Goal: Information Seeking & Learning: Understand process/instructions

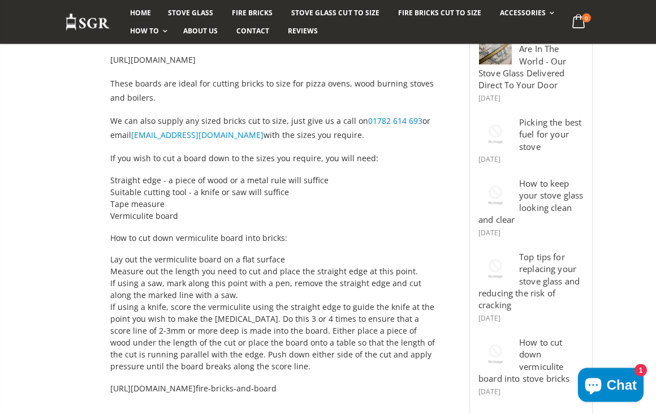
scroll to position [224, 0]
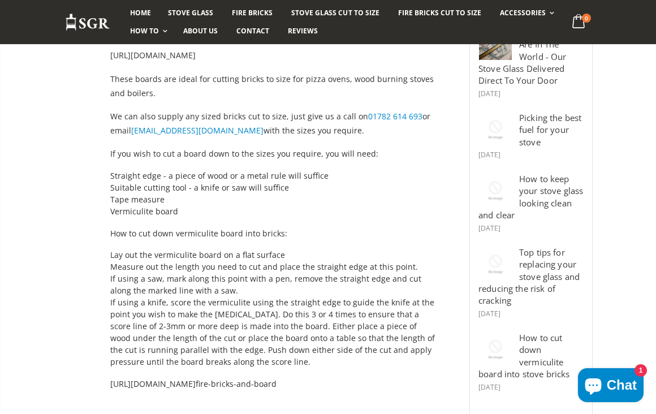
click at [500, 182] on div at bounding box center [496, 190] width 34 height 34
click at [558, 183] on link "How to keep your stove glass looking clean and clear" at bounding box center [531, 197] width 105 height 48
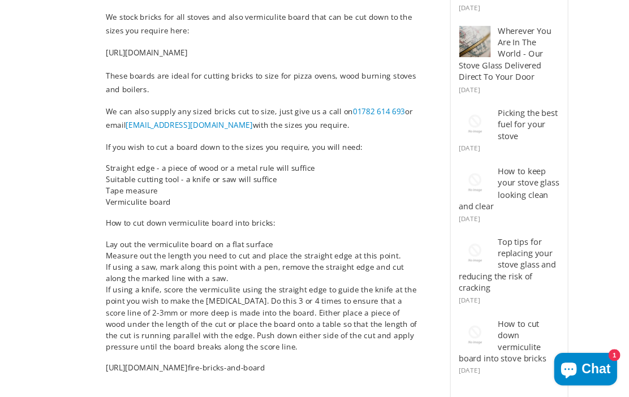
scroll to position [286, 0]
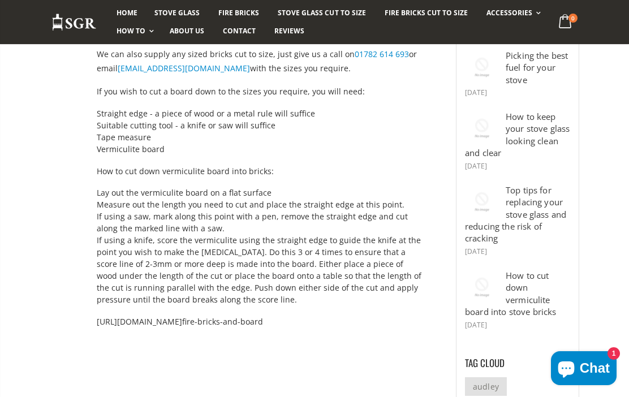
click at [594, 369] on span "Chat" at bounding box center [595, 368] width 30 height 17
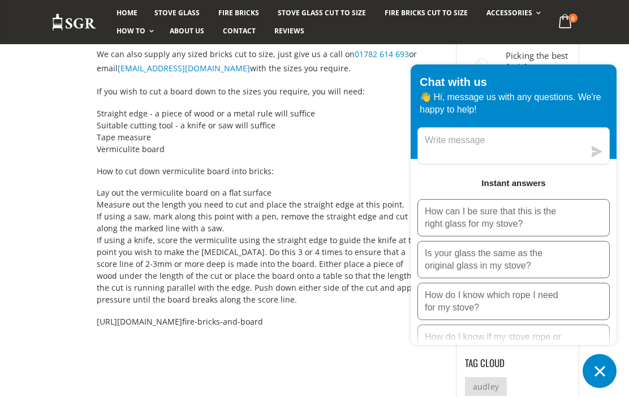
click at [512, 217] on p "How can I be sure that this is the right glass for my stove?" at bounding box center [495, 217] width 141 height 25
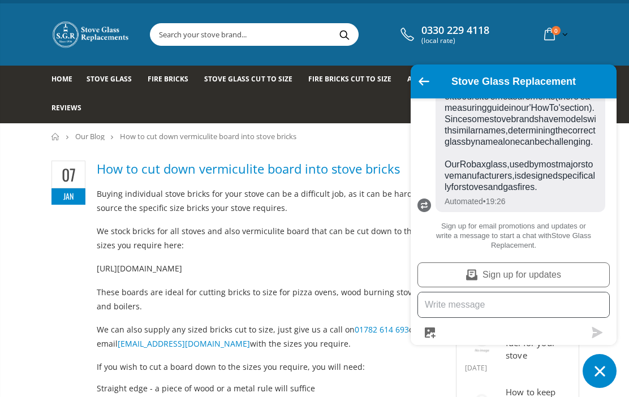
scroll to position [0, 0]
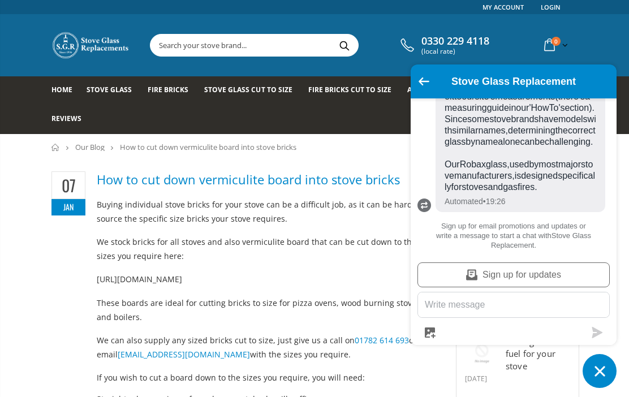
click at [174, 49] on input "text" at bounding box center [307, 46] width 312 height 22
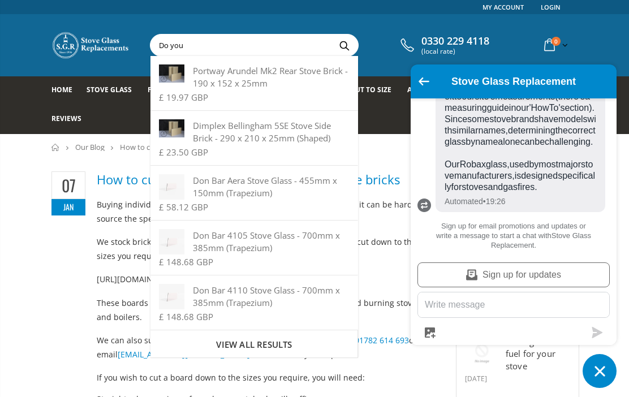
type input "Do you"
click at [340, 45] on button "Search" at bounding box center [344, 46] width 25 height 22
click at [609, 373] on button "Chat window" at bounding box center [600, 371] width 34 height 34
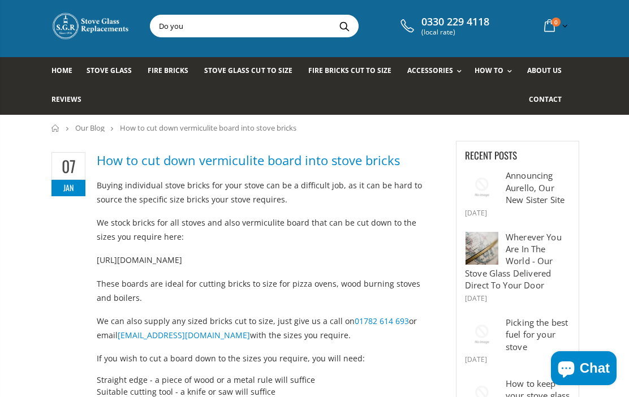
scroll to position [19, 0]
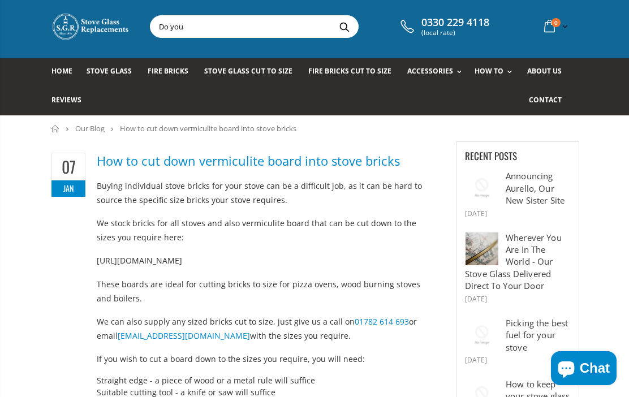
click at [294, 162] on h2 "How to cut down vermiculite board into stove bricks" at bounding box center [246, 161] width 390 height 17
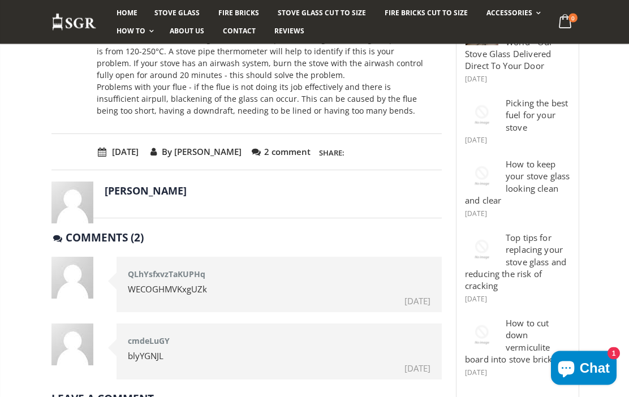
scroll to position [243, 0]
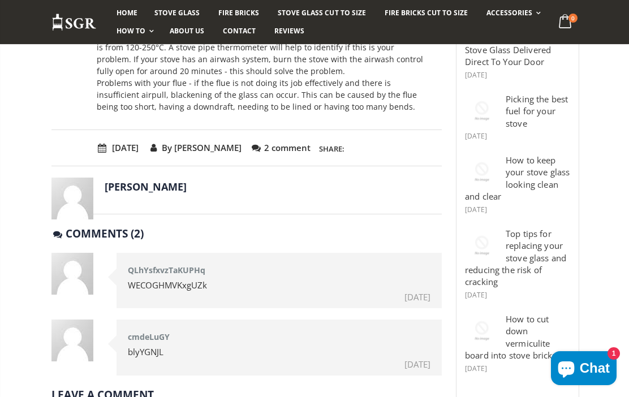
click at [488, 246] on div at bounding box center [482, 245] width 34 height 34
click at [488, 233] on div at bounding box center [482, 245] width 34 height 34
click at [534, 246] on link "Top tips for replacing your stove glass and reducing the risk of cracking" at bounding box center [515, 258] width 101 height 60
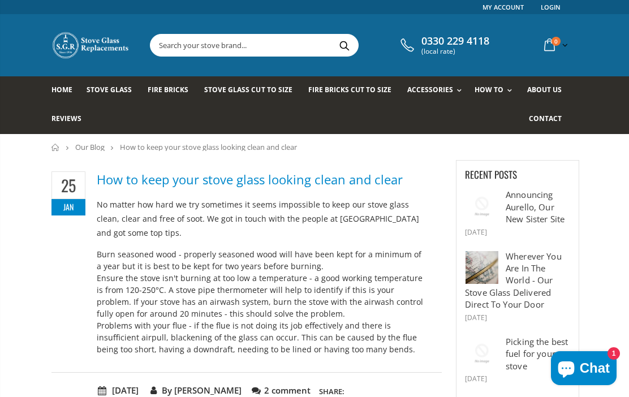
scroll to position [294, 0]
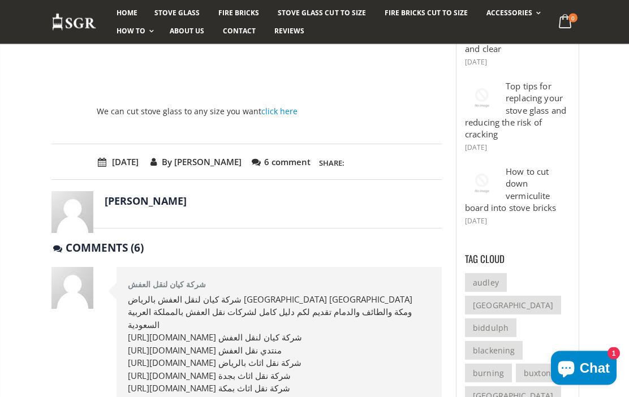
scroll to position [361, 0]
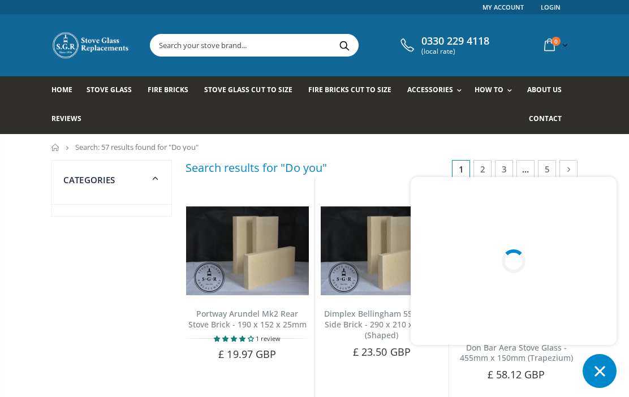
click at [596, 223] on div at bounding box center [514, 261] width 206 height 168
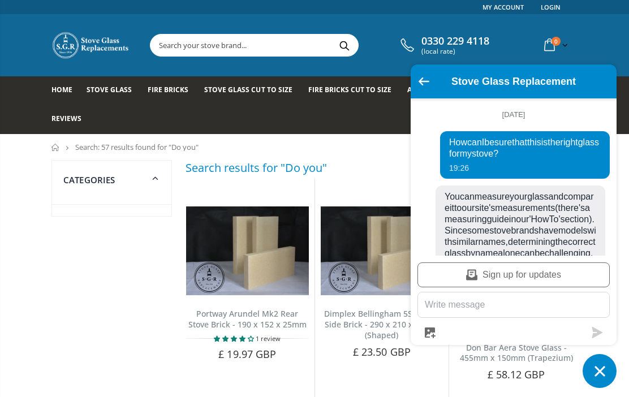
scroll to position [191, 0]
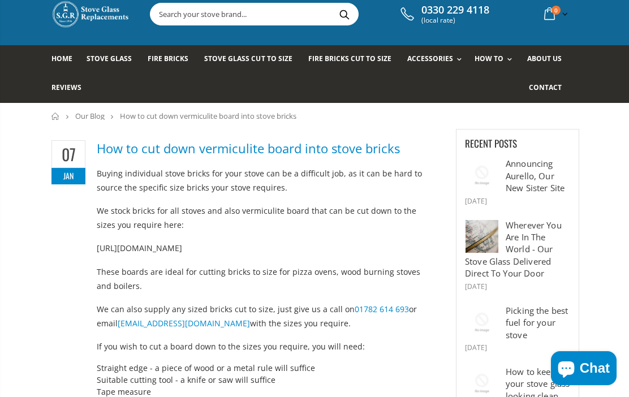
scroll to position [35, 0]
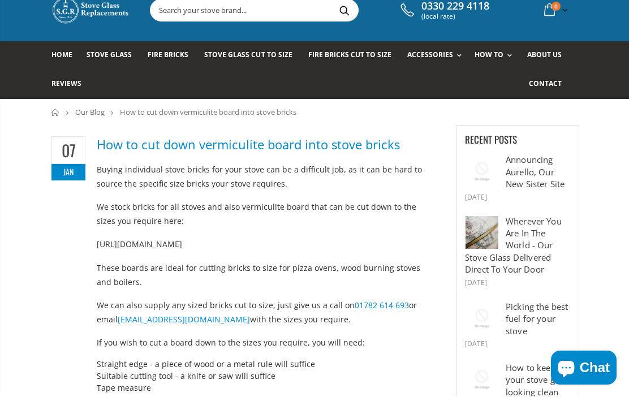
click at [245, 148] on h2 "How to cut down vermiculite board into stove bricks" at bounding box center [246, 145] width 390 height 17
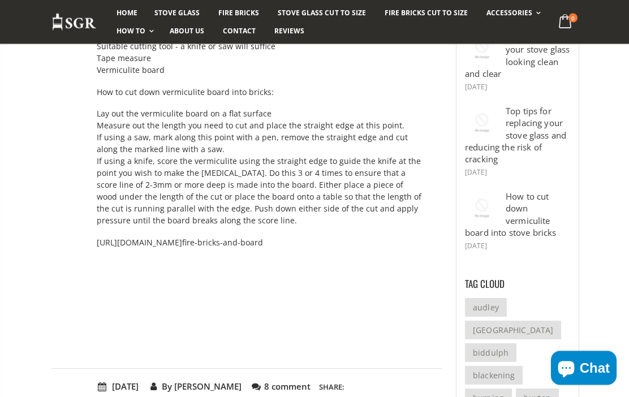
scroll to position [366, 0]
click at [110, 264] on p at bounding box center [261, 266] width 328 height 14
click at [247, 223] on li "If using a knife, score the vermiculite using the straight edge to guide the kn…" at bounding box center [261, 190] width 328 height 71
click at [182, 237] on span "https://www.stoveglassreplacement.co.uk/collections/" at bounding box center [139, 242] width 85 height 11
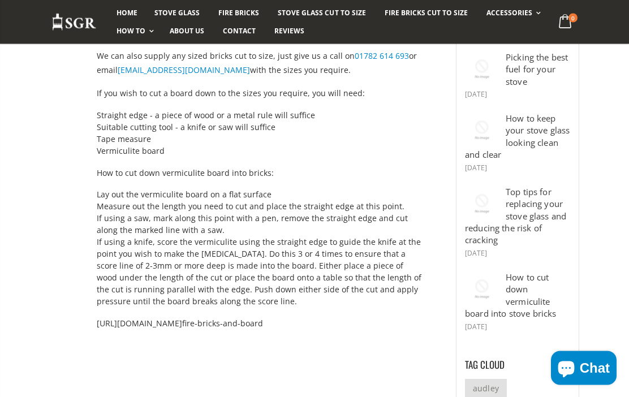
scroll to position [285, 0]
click at [528, 281] on link "How to cut down vermiculite board into stove bricks" at bounding box center [510, 295] width 91 height 48
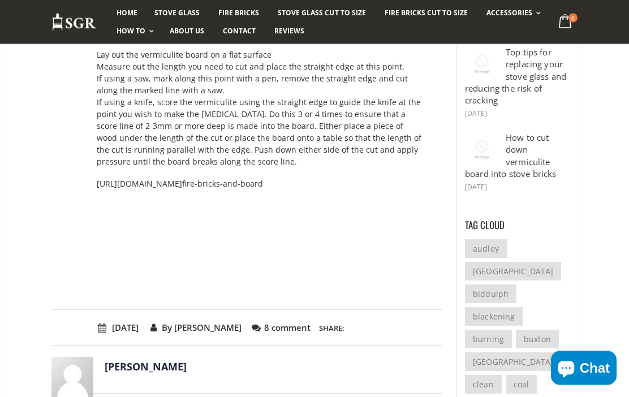
scroll to position [424, 0]
click at [241, 327] on span "By [PERSON_NAME]" at bounding box center [194, 327] width 94 height 12
click at [345, 325] on h3 "Share:" at bounding box center [331, 327] width 25 height 12
click at [326, 332] on div "January 07, 2016 By Matthew Pyatt 8 comment Share:" at bounding box center [246, 327] width 390 height 36
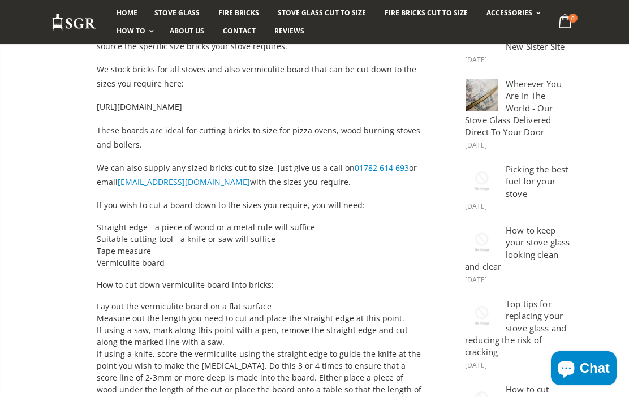
scroll to position [178, 0]
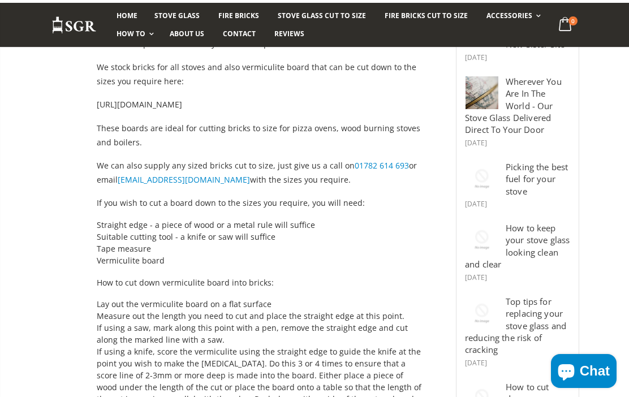
click at [290, 25] on link "Reviews" at bounding box center [289, 31] width 47 height 18
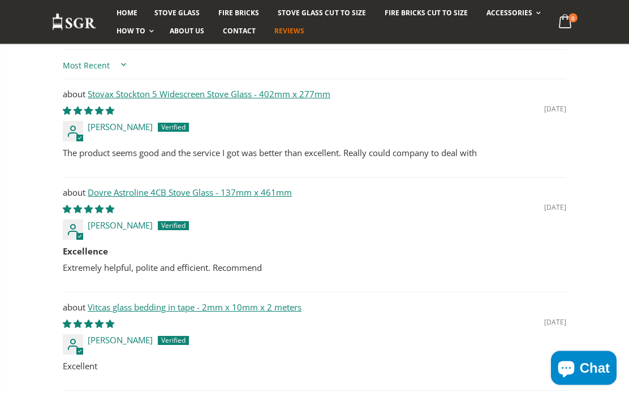
scroll to position [547, 0]
click at [519, 329] on div "Vitcas glass bedding in tape - 2mm x 10mm x 2 meters [DATE] [PERSON_NAME]" at bounding box center [315, 327] width 504 height 53
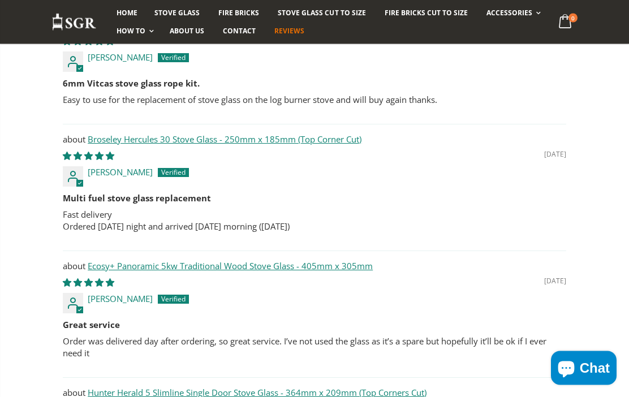
scroll to position [1170, 0]
